Goal: Information Seeking & Learning: Learn about a topic

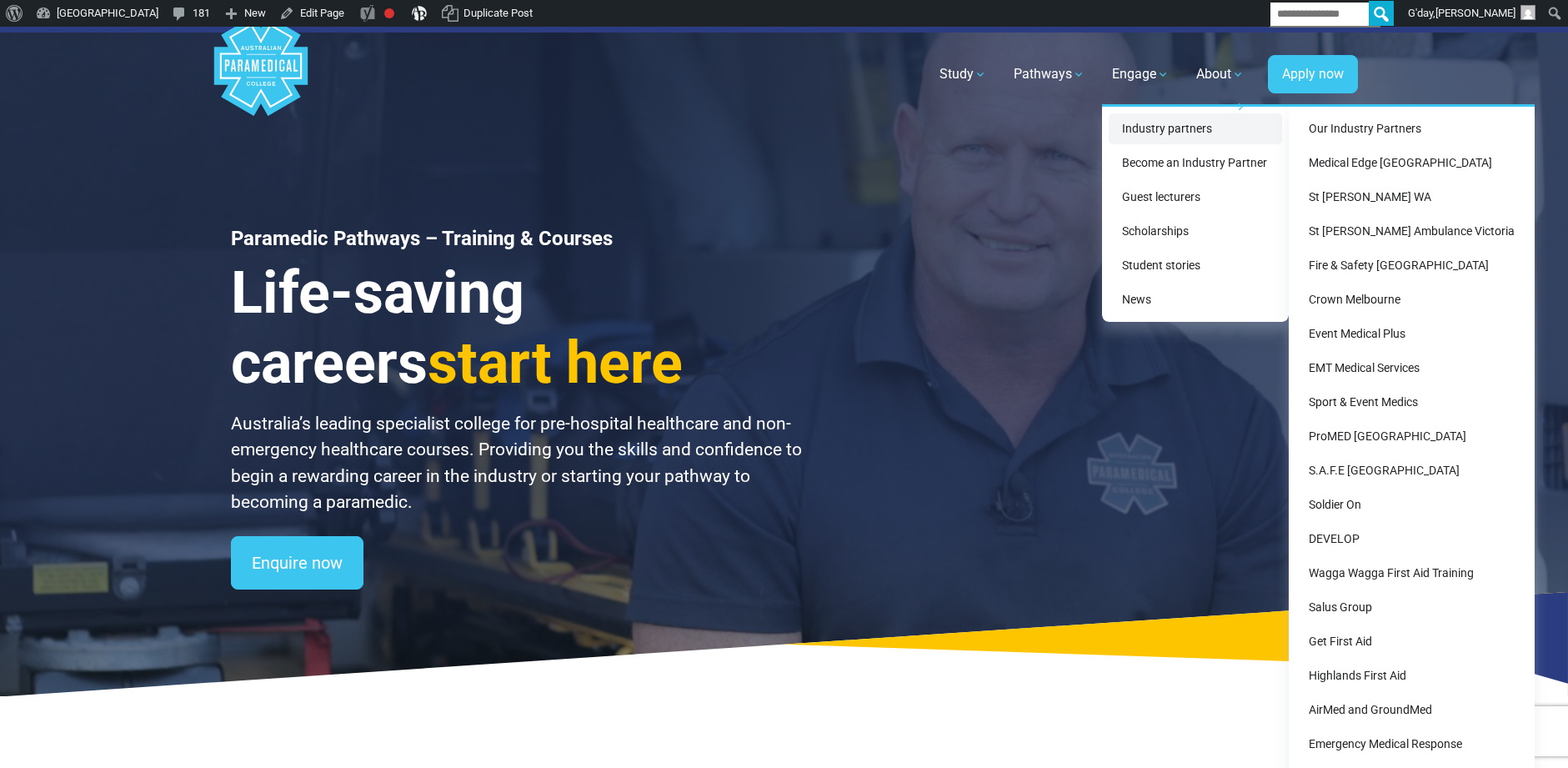
click at [1164, 137] on link "Industry partners" at bounding box center [1195, 129] width 174 height 31
click at [1372, 239] on link "St [PERSON_NAME] Ambulance Victoria" at bounding box center [1411, 231] width 232 height 31
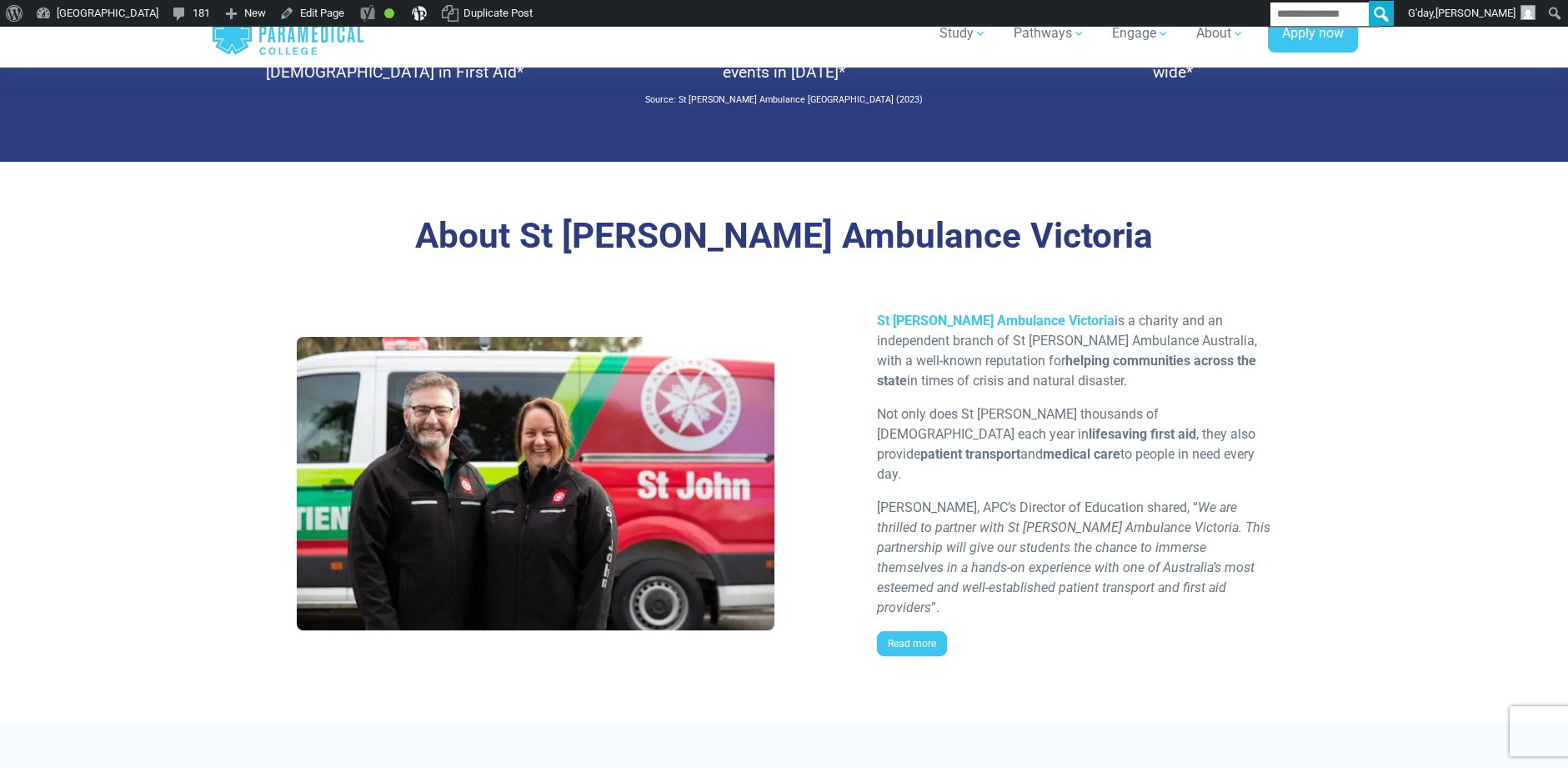
scroll to position [1232, 0]
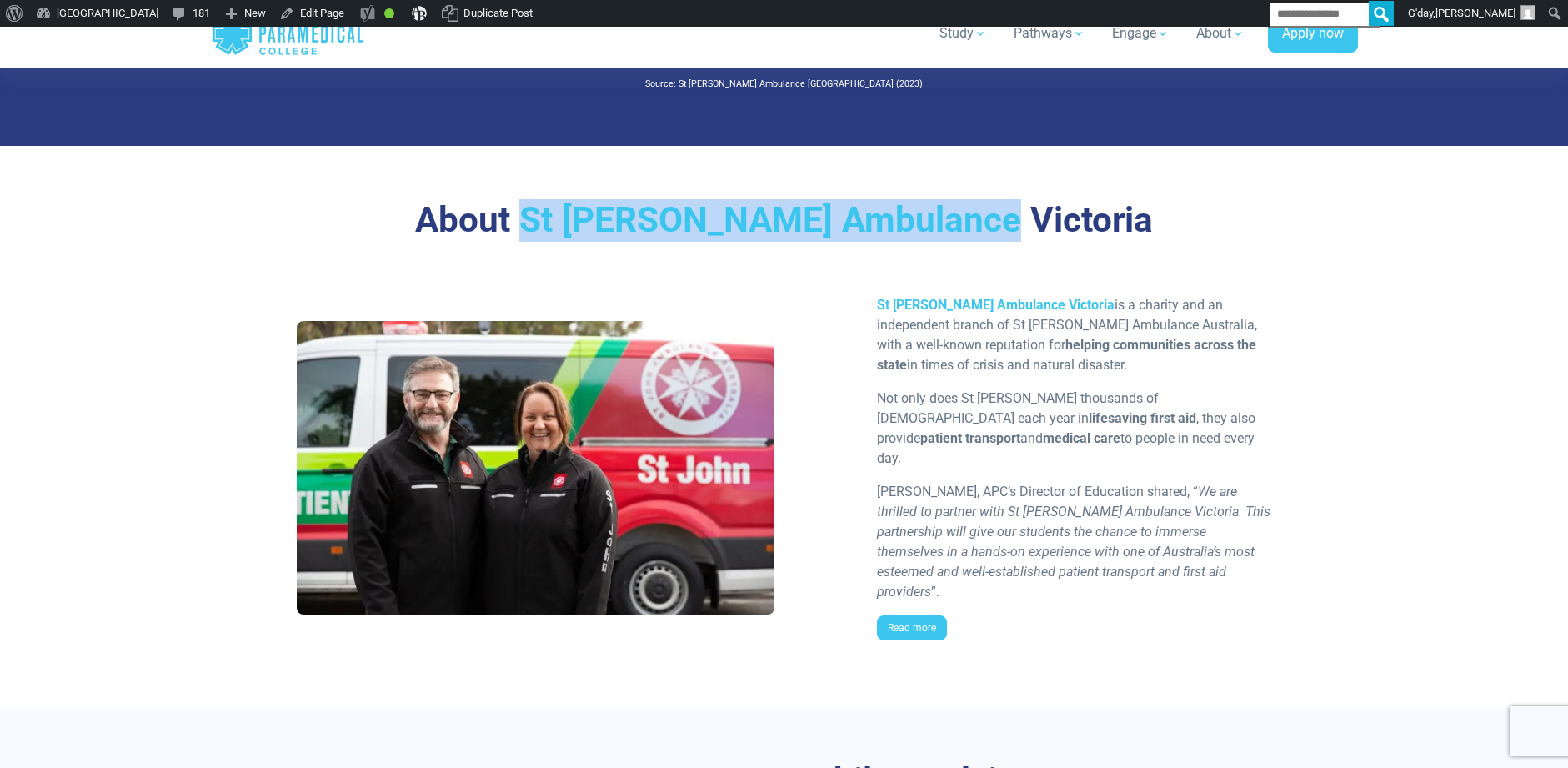
drag, startPoint x: 1056, startPoint y: 229, endPoint x: 619, endPoint y: 219, distance: 437.1
click at [619, 219] on h3 "About St John Ambulance Victoria" at bounding box center [784, 220] width 975 height 43
copy h3 "St [PERSON_NAME] Ambulance Victoria"
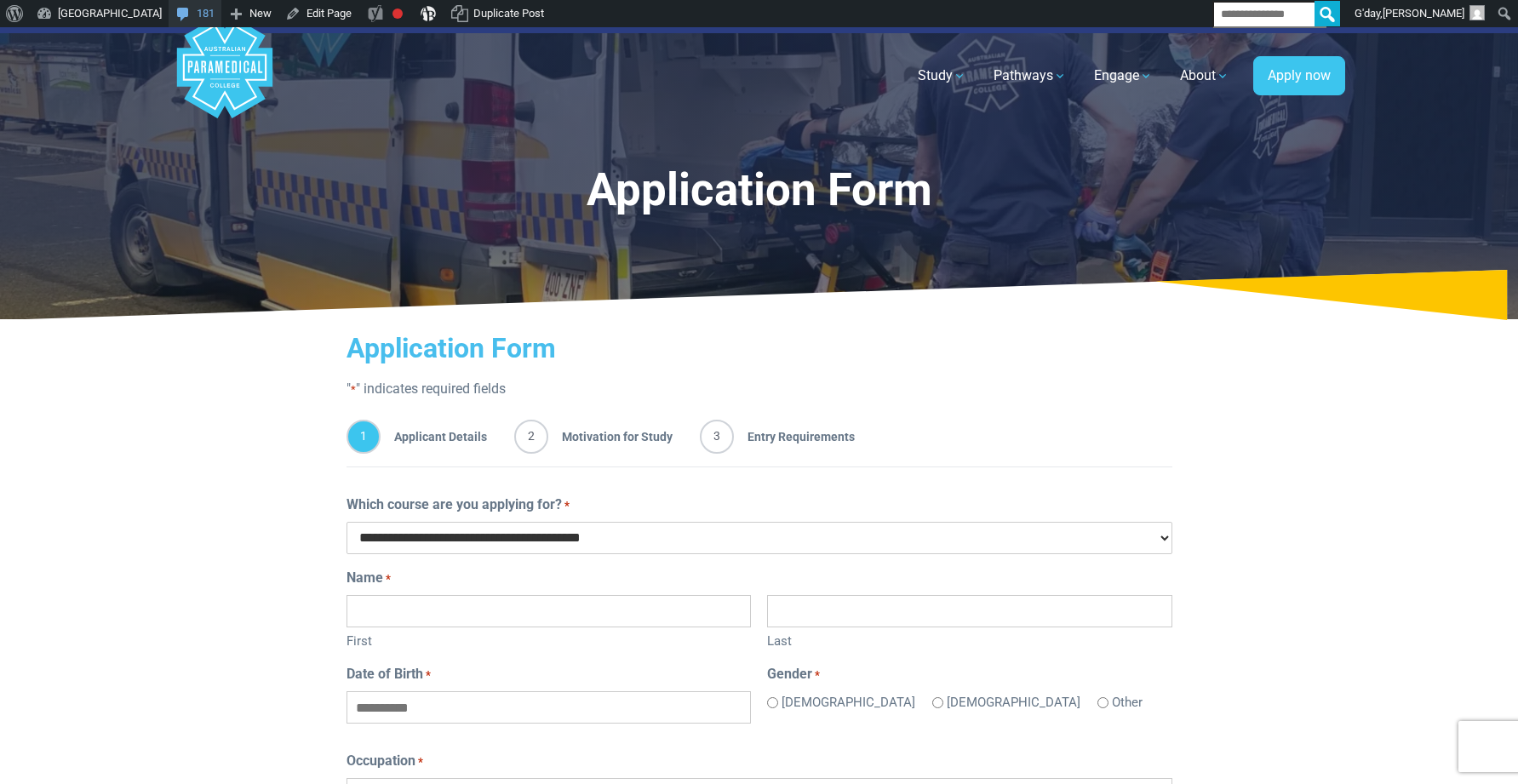
scroll to position [529, 0]
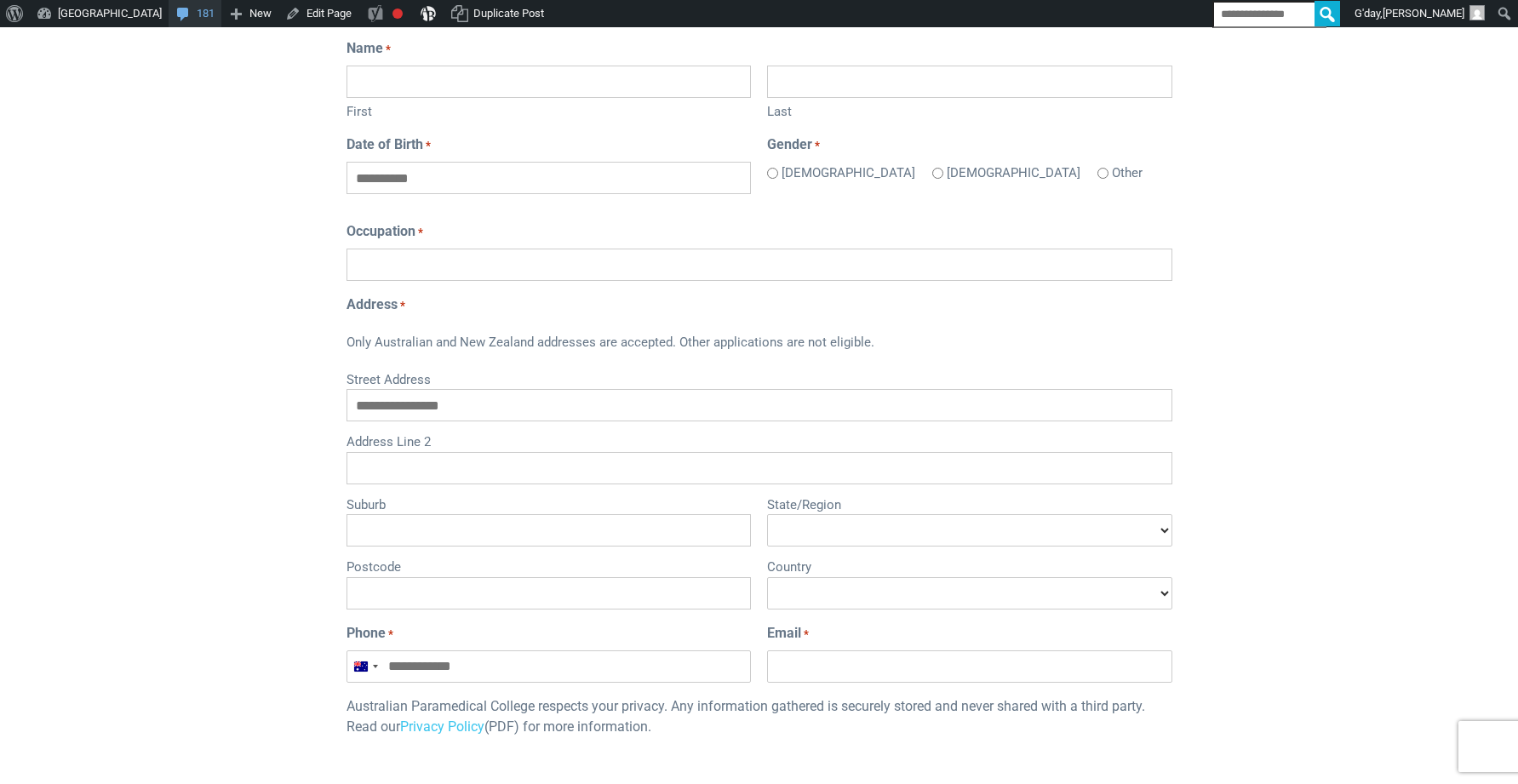
type input "**********"
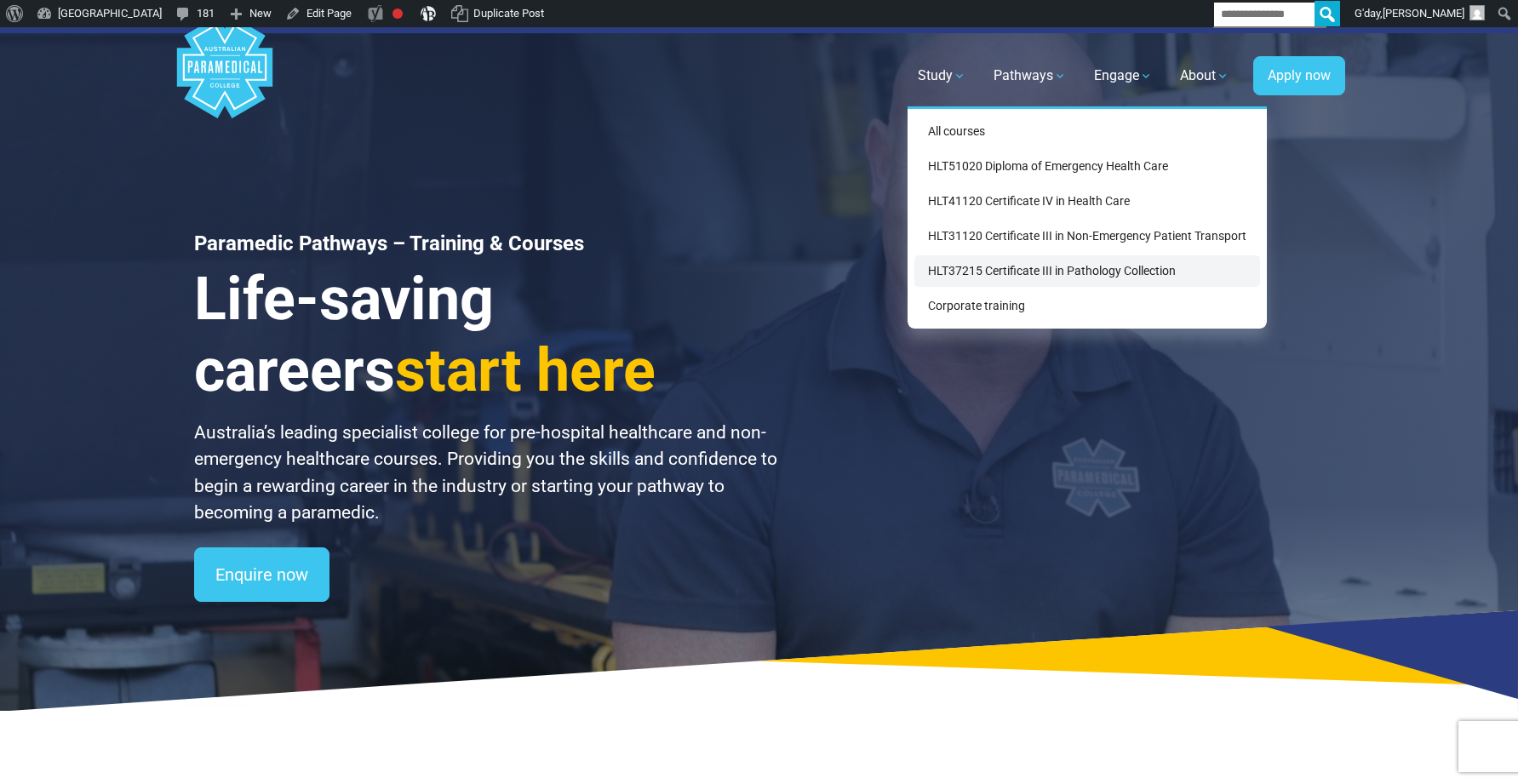
click at [1002, 262] on link "HLT37215 Certificate III in Pathology Collection" at bounding box center [1088, 272] width 345 height 32
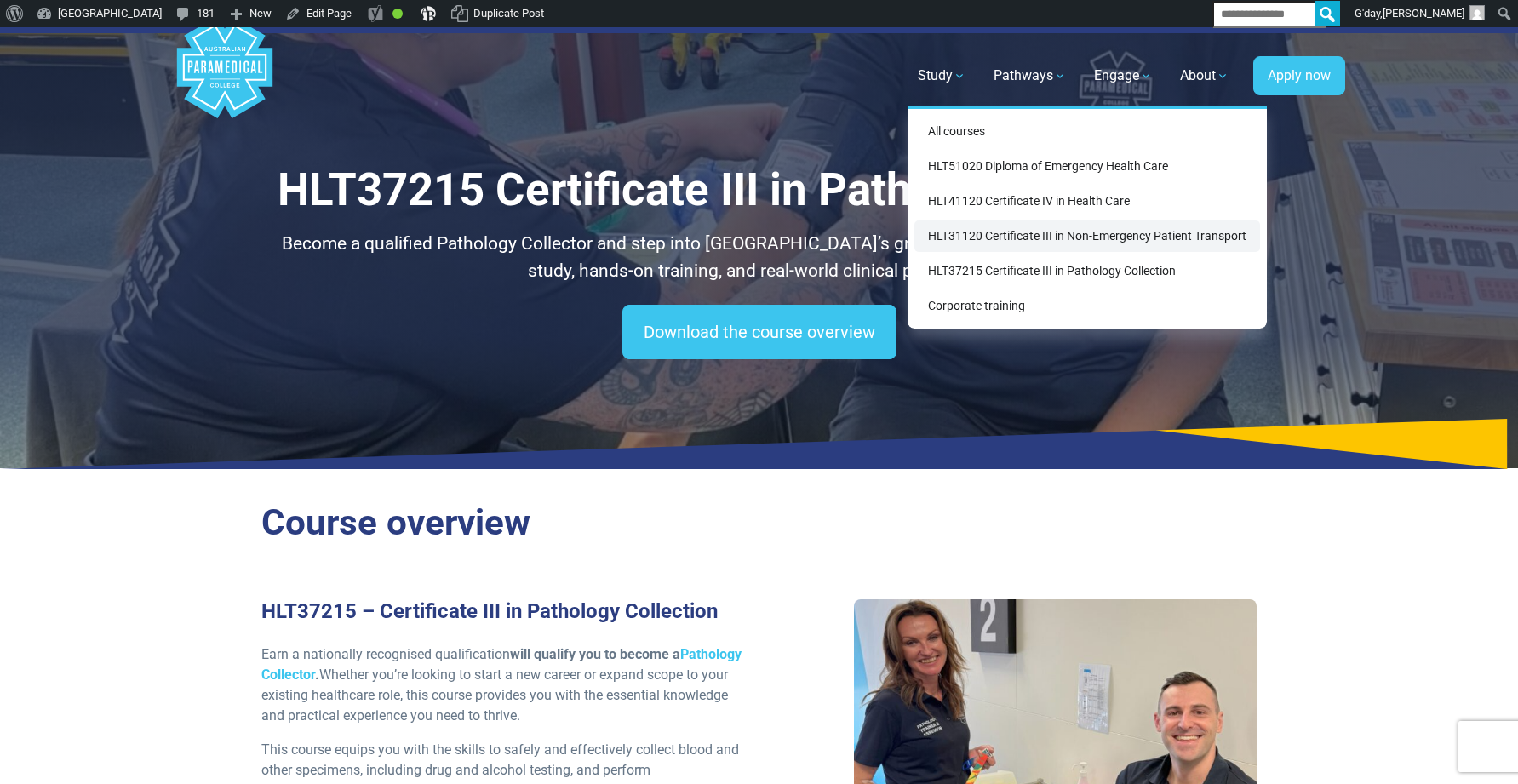
click at [968, 230] on link "HLT31120 Certificate III in Non-Emergency Patient Transport" at bounding box center [1088, 236] width 345 height 32
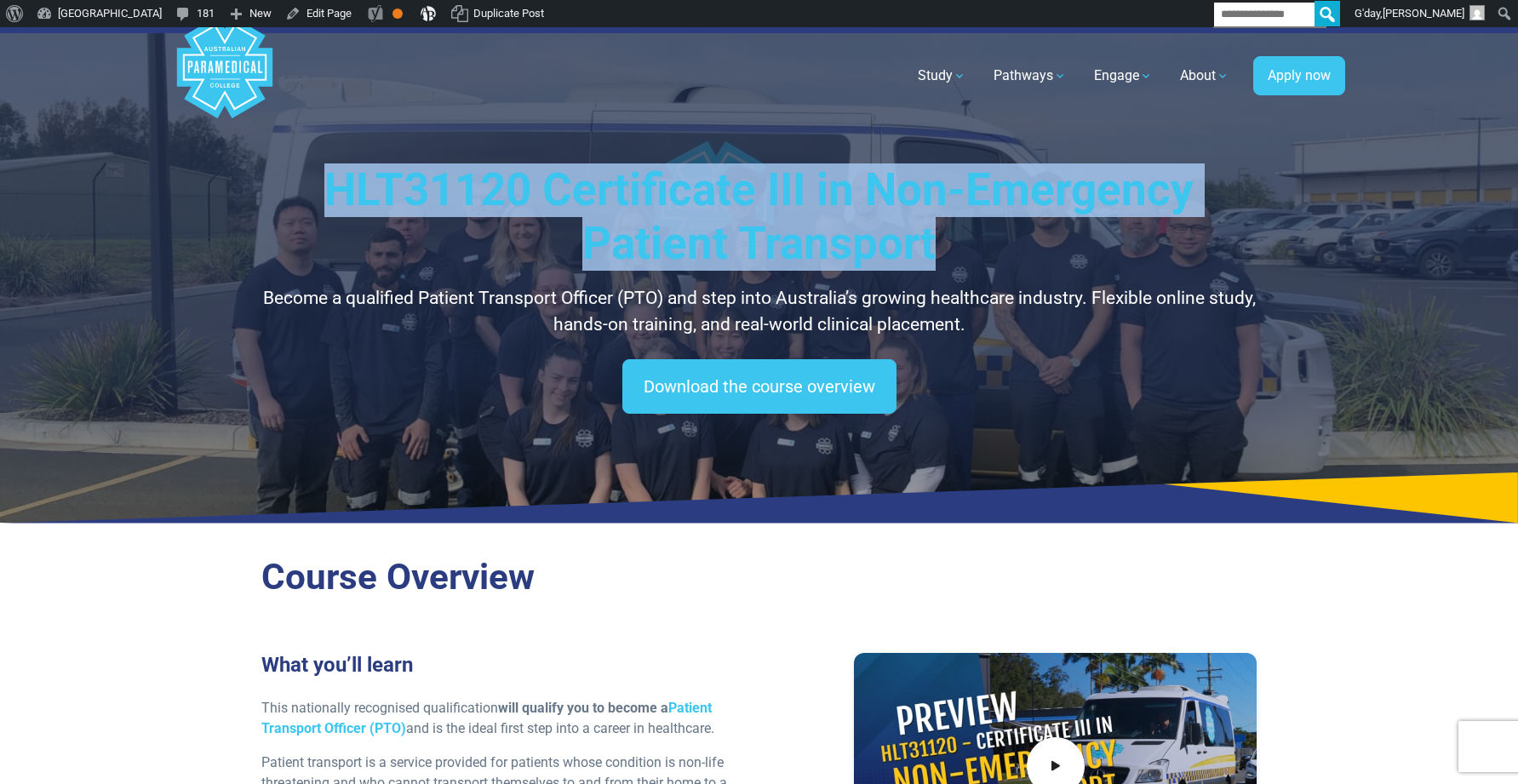
drag, startPoint x: 328, startPoint y: 189, endPoint x: 933, endPoint y: 254, distance: 608.5
click at [933, 254] on h1 "HLT31120 Certificate III in Non-Emergency Patient Transport" at bounding box center [759, 217] width 996 height 108
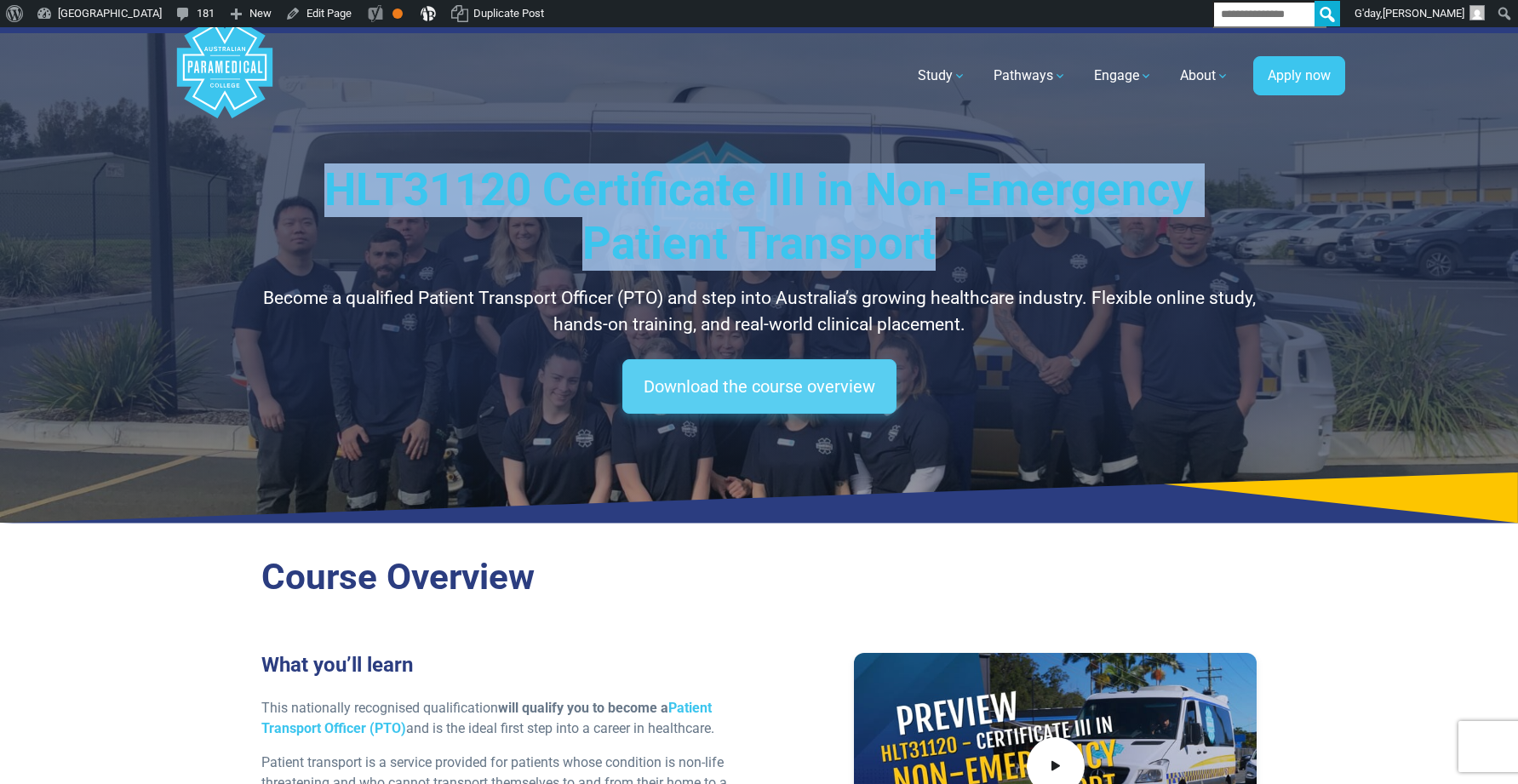
copy h1 "HLT31120 Certificate III in Non-Emergency Patient Transport"
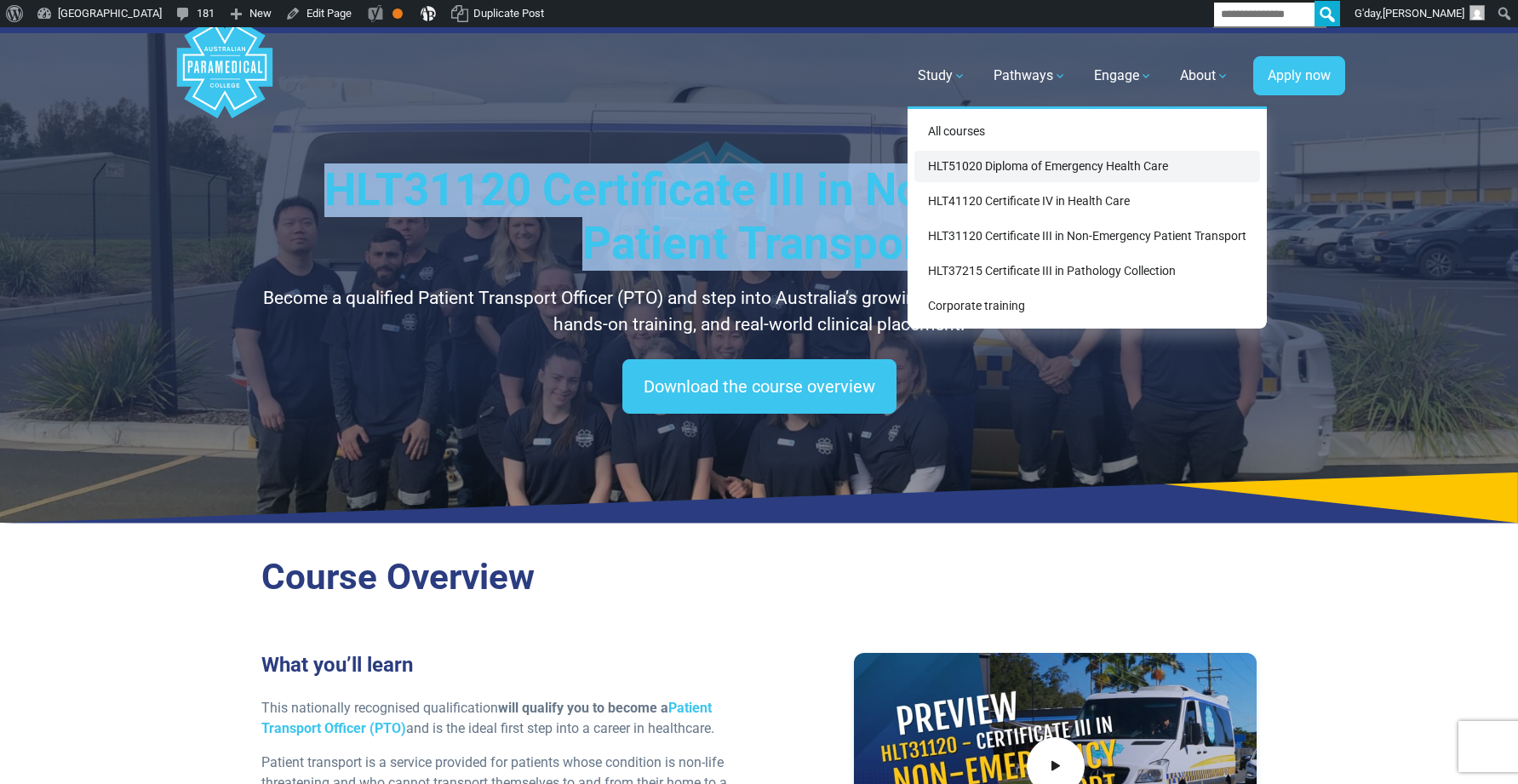
click at [991, 163] on link "HLT51020 Diploma of Emergency Health Care" at bounding box center [1088, 166] width 345 height 32
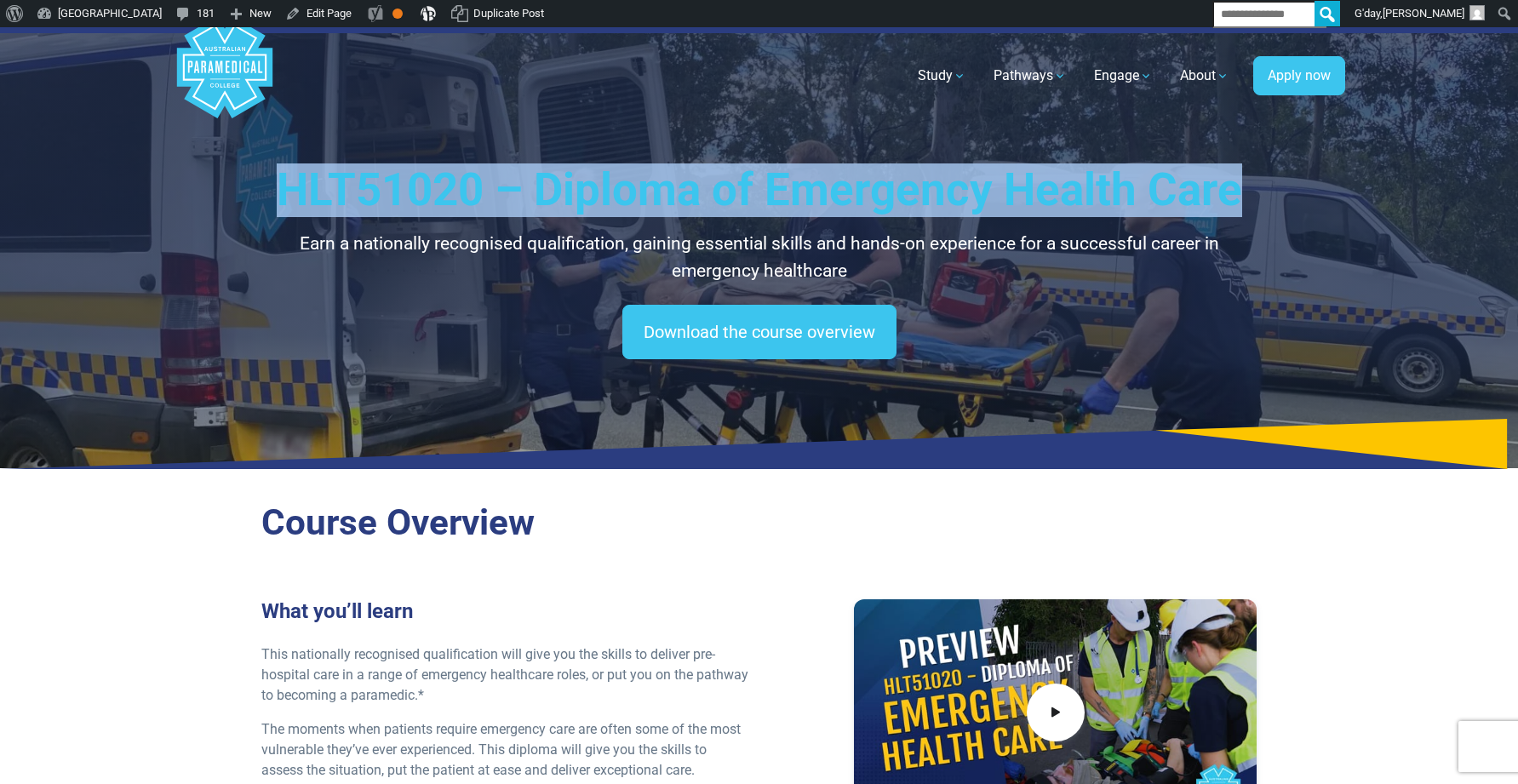
drag, startPoint x: 290, startPoint y: 193, endPoint x: 1244, endPoint y: 201, distance: 954.0
click at [1244, 201] on h1 "HLT51020 – Diploma of Emergency Health Care" at bounding box center [759, 189] width 996 height 53
copy h1 "HLT51020 – Diploma of Emergency Health Care"
